Goal: Browse casually: Explore the website without a specific task or goal

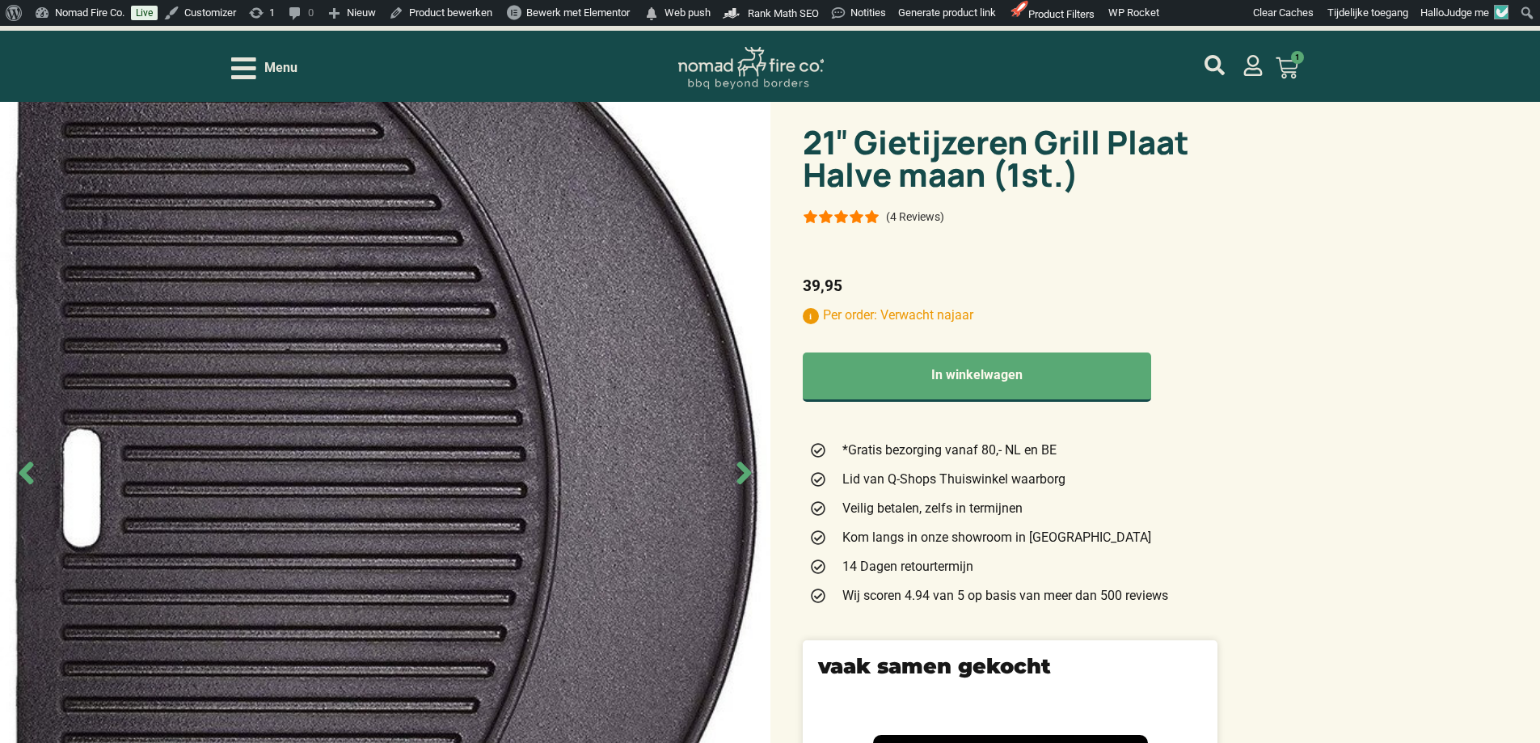
drag, startPoint x: 1296, startPoint y: 262, endPoint x: 1287, endPoint y: 525, distance: 262.9
click at [1164, 665] on h2 "vaak samen gekocht" at bounding box center [1010, 666] width 384 height 21
